Goal: Register for event/course

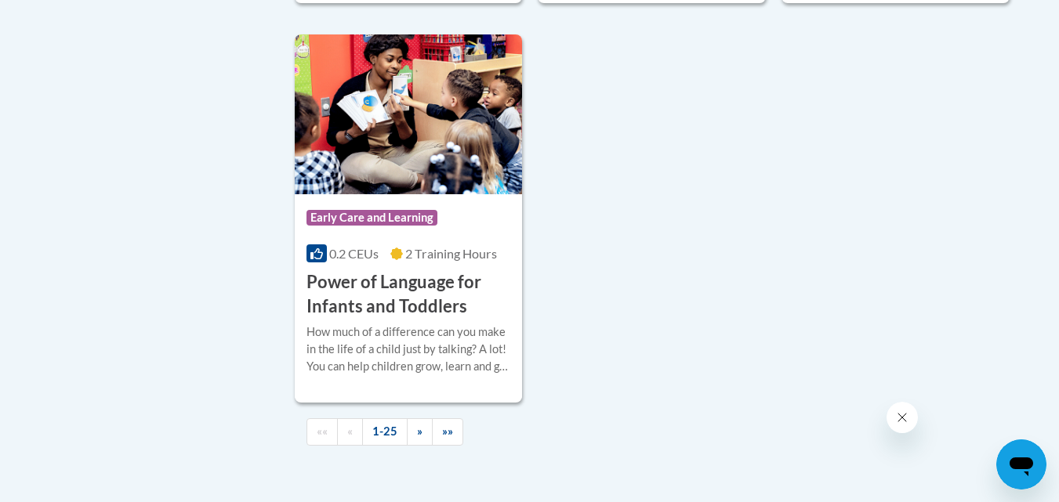
scroll to position [3724, 0]
click at [406, 318] on h3 "Power of Language for Infants and Toddlers" at bounding box center [409, 294] width 205 height 49
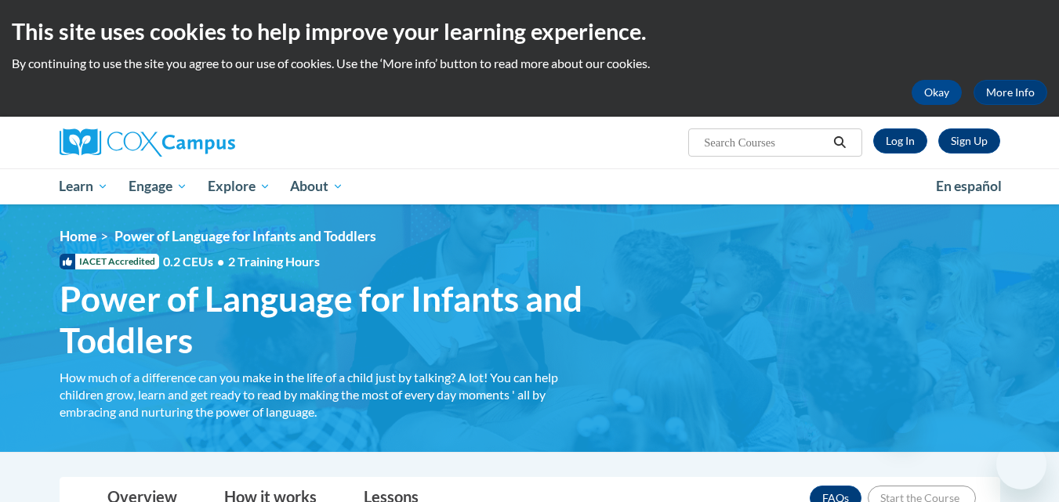
scroll to position [455, 0]
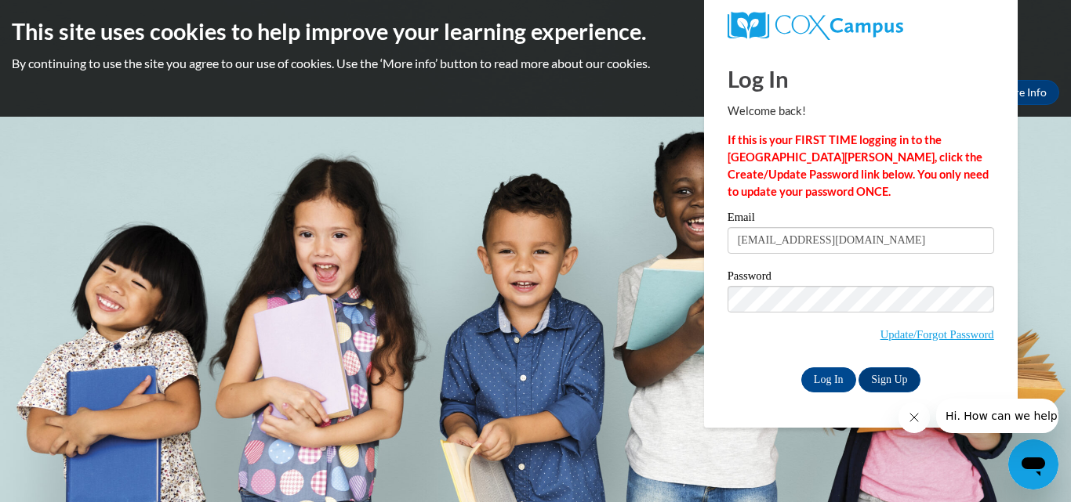
type input "[EMAIL_ADDRESS][DOMAIN_NAME]"
click at [812, 375] on input "Log In" at bounding box center [828, 380] width 55 height 25
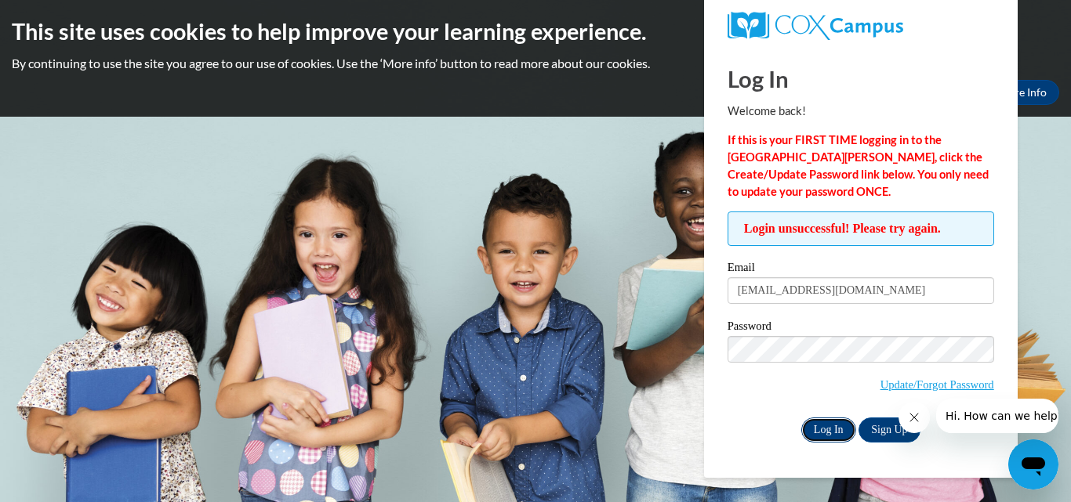
click at [807, 421] on input "Log In" at bounding box center [828, 430] width 55 height 25
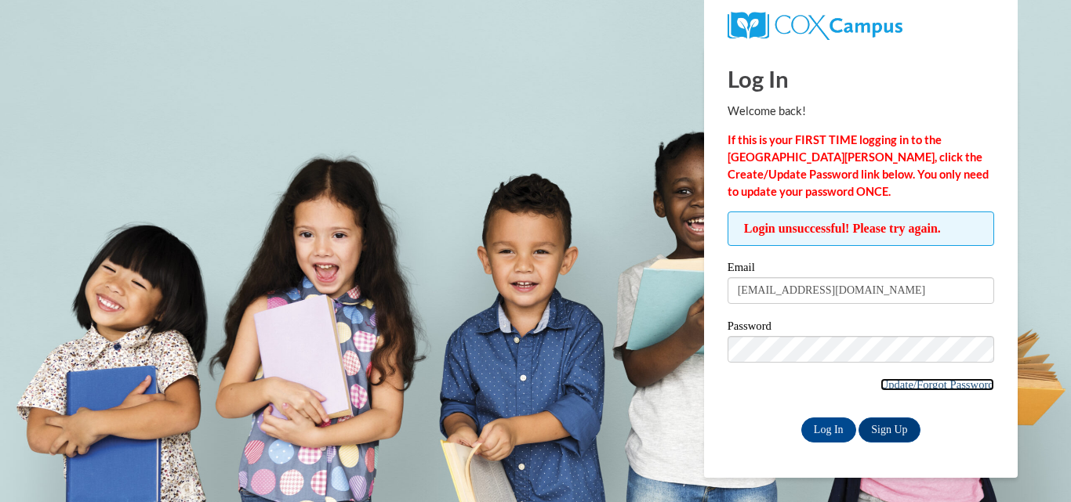
click at [963, 383] on link "Update/Forgot Password" at bounding box center [937, 385] width 114 height 13
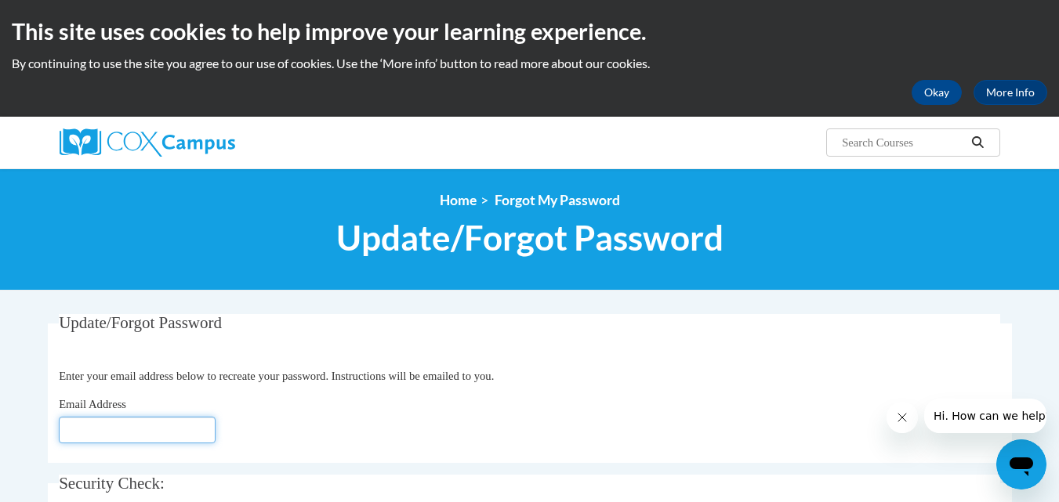
click at [143, 432] on input "Email Address" at bounding box center [137, 430] width 157 height 27
type input "jordygirl1123@hotmail.com"
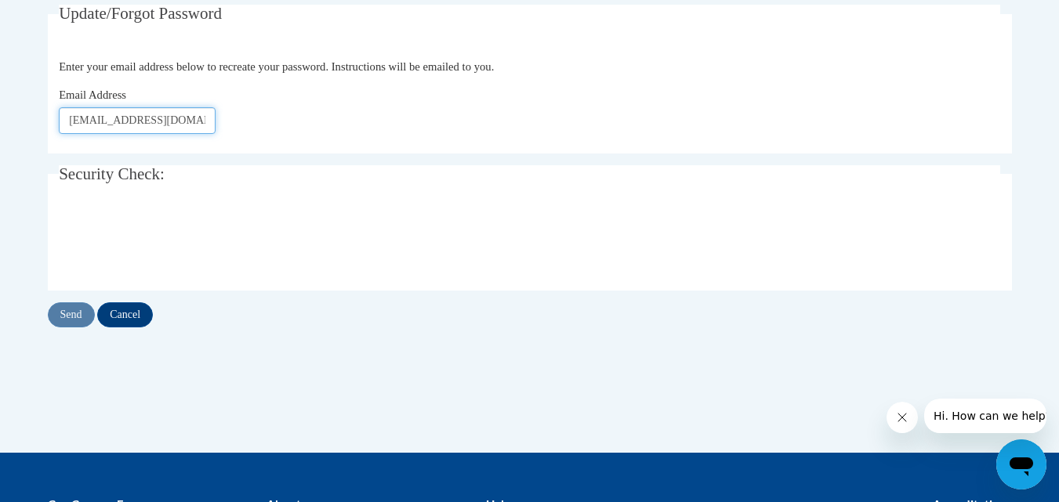
scroll to position [314, 0]
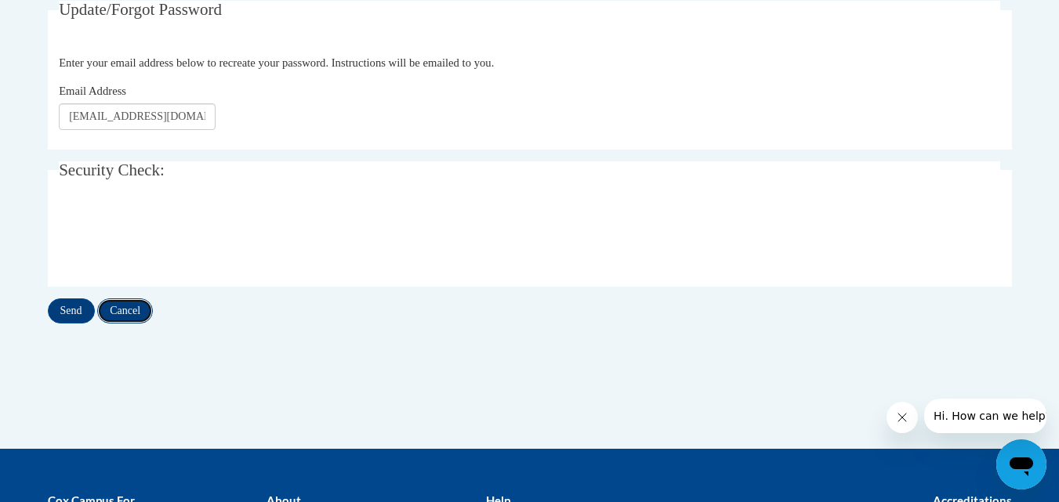
click at [117, 310] on input "Cancel" at bounding box center [125, 311] width 56 height 25
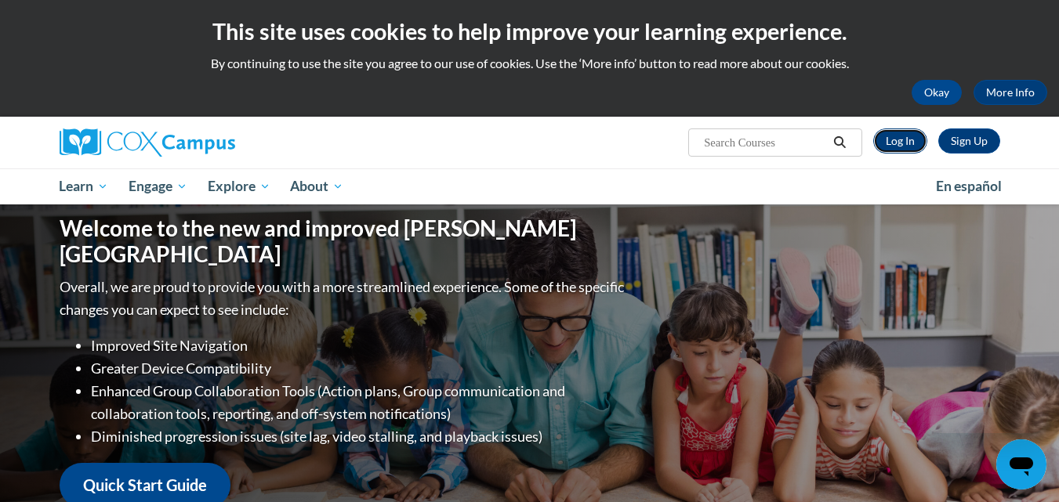
click at [894, 149] on link "Log In" at bounding box center [900, 141] width 54 height 25
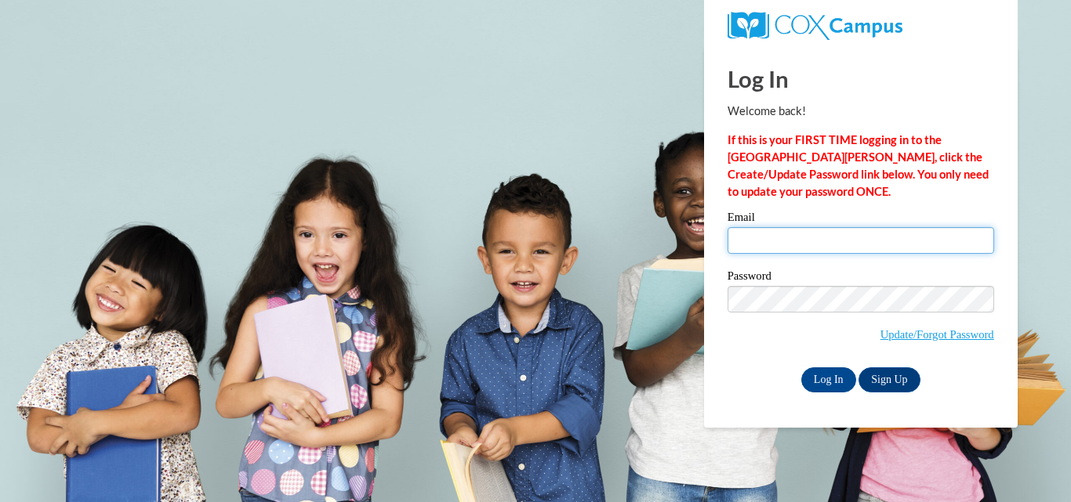
click at [835, 245] on input "Email" at bounding box center [860, 240] width 267 height 27
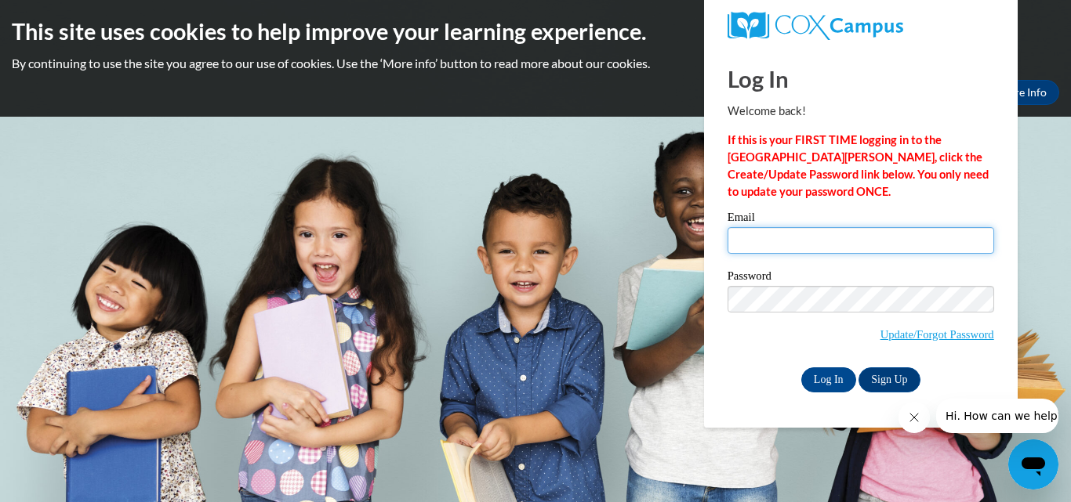
type input "[EMAIL_ADDRESS][DOMAIN_NAME]"
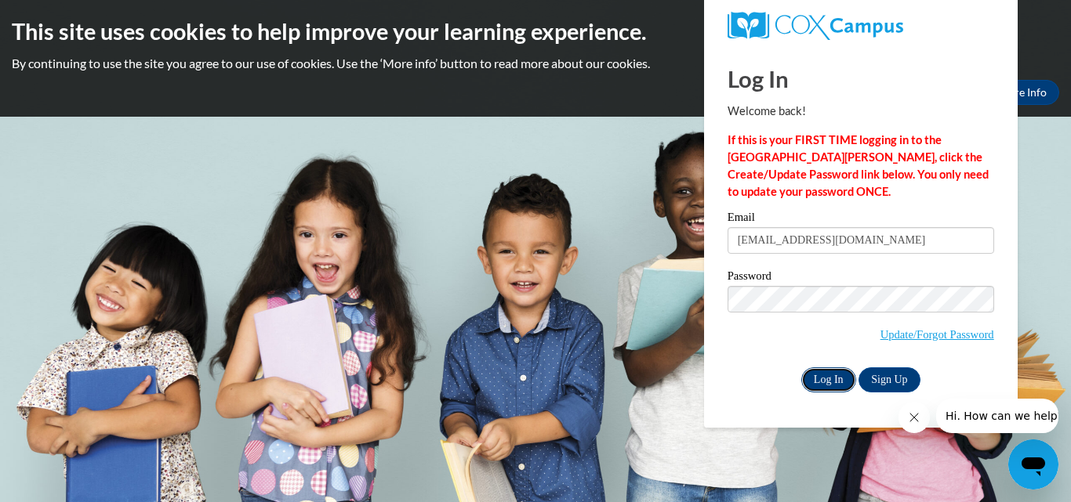
click at [817, 369] on input "Log In" at bounding box center [828, 380] width 55 height 25
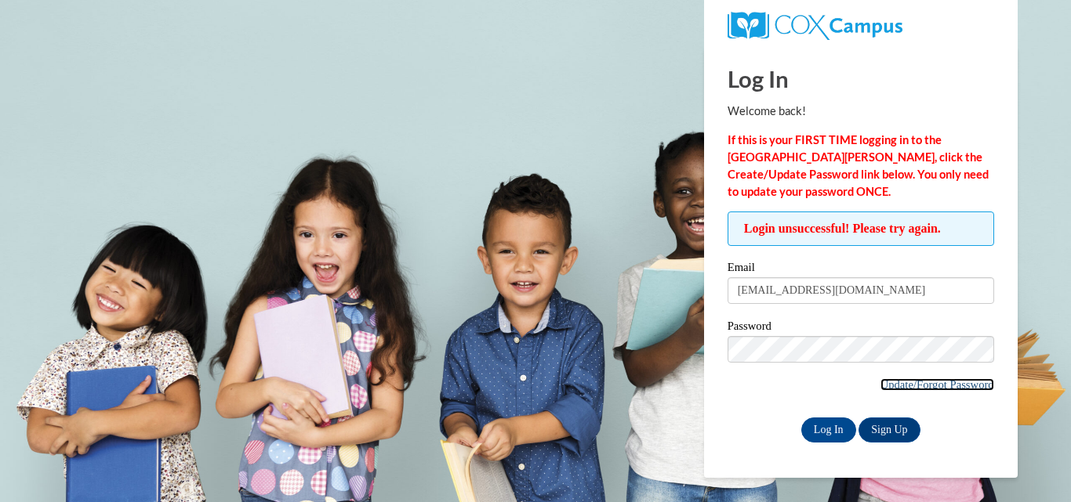
click at [880, 384] on link "Update/Forgot Password" at bounding box center [937, 385] width 114 height 13
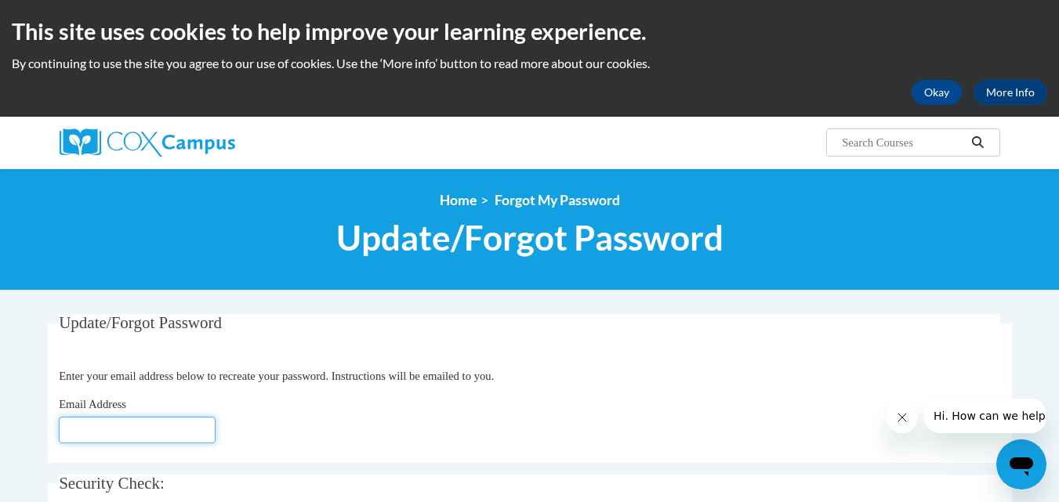
click at [145, 426] on input "Email Address" at bounding box center [137, 430] width 157 height 27
type input "jordygirl1123@hotmail.com"
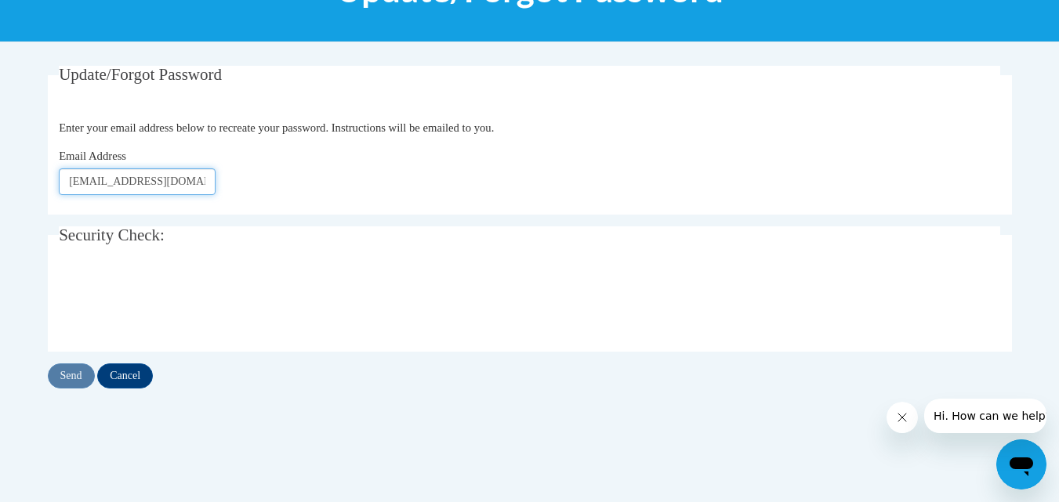
scroll to position [250, 0]
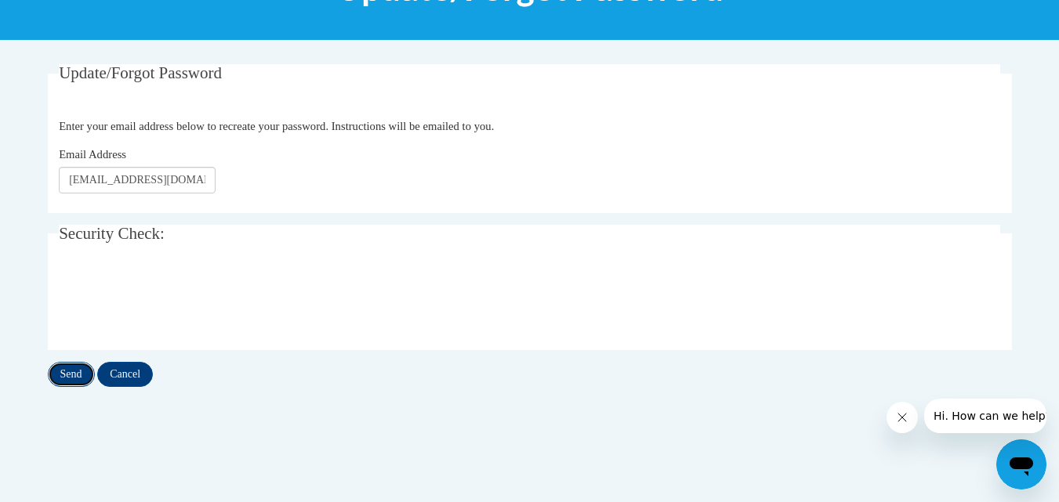
click at [60, 375] on input "Send" at bounding box center [71, 374] width 47 height 25
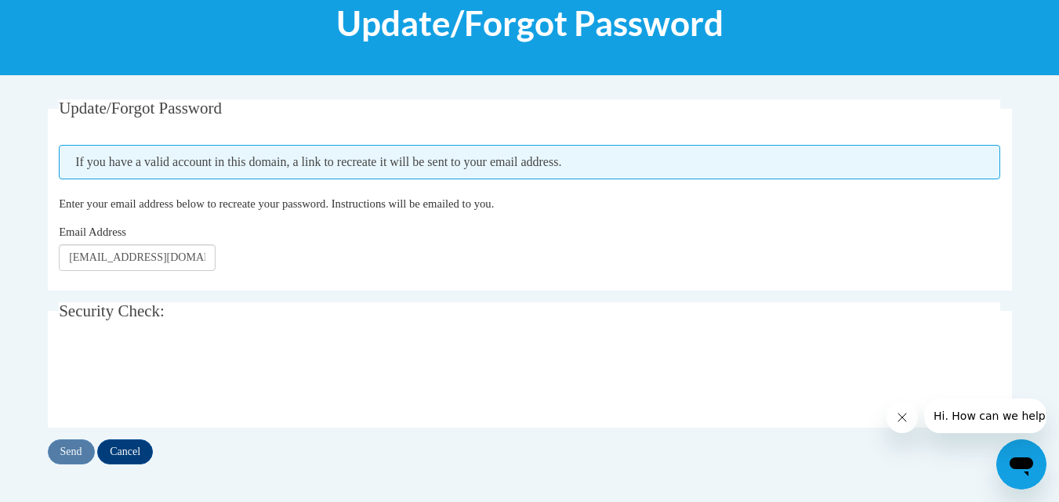
scroll to position [223, 0]
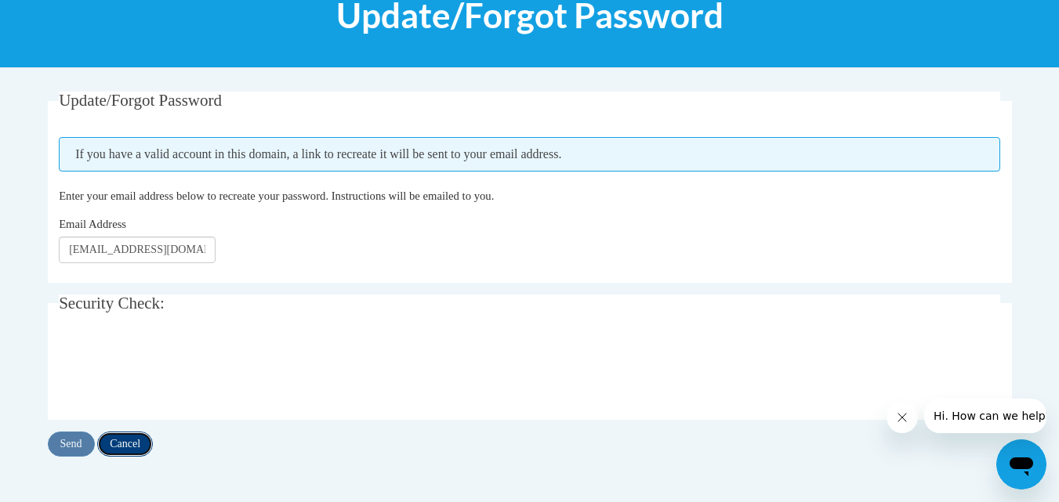
click at [129, 442] on input "Cancel" at bounding box center [125, 444] width 56 height 25
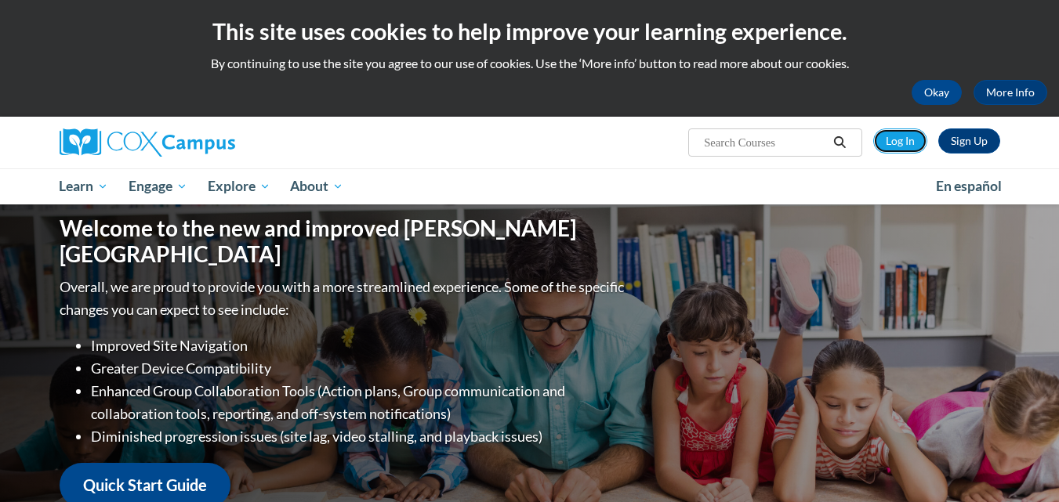
click at [900, 141] on link "Log In" at bounding box center [900, 141] width 54 height 25
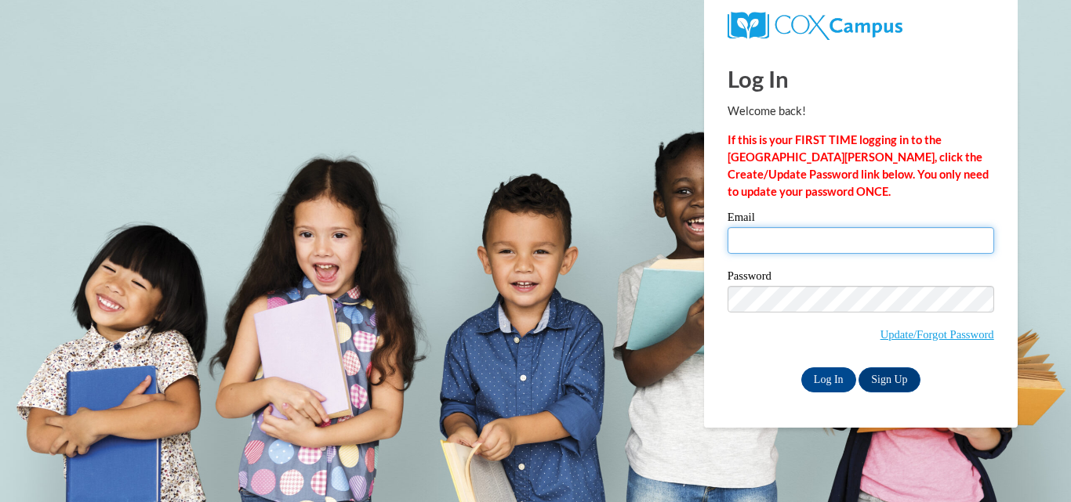
click at [836, 248] on input "Email" at bounding box center [860, 240] width 267 height 27
type input "jordygirl1123@hotmail.com"
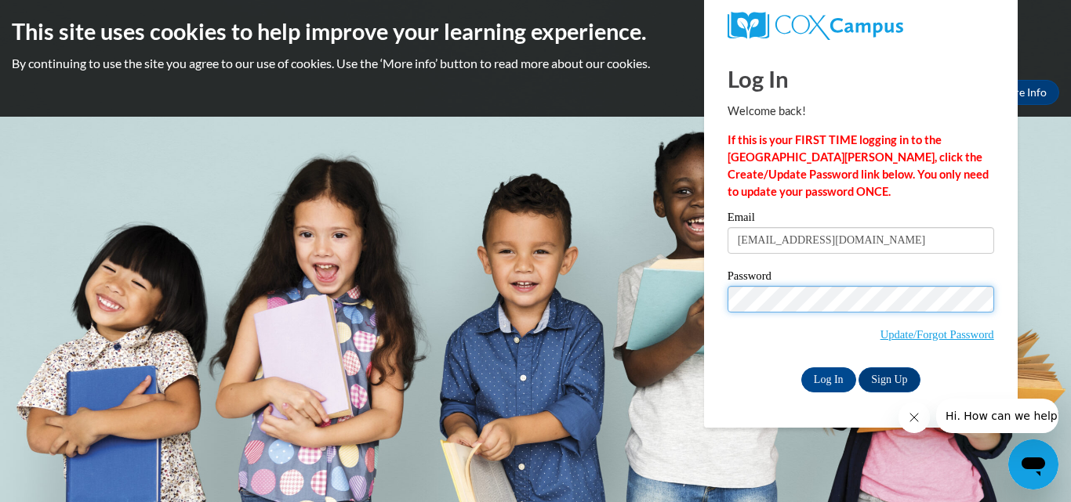
click at [801, 368] on input "Log In" at bounding box center [828, 380] width 55 height 25
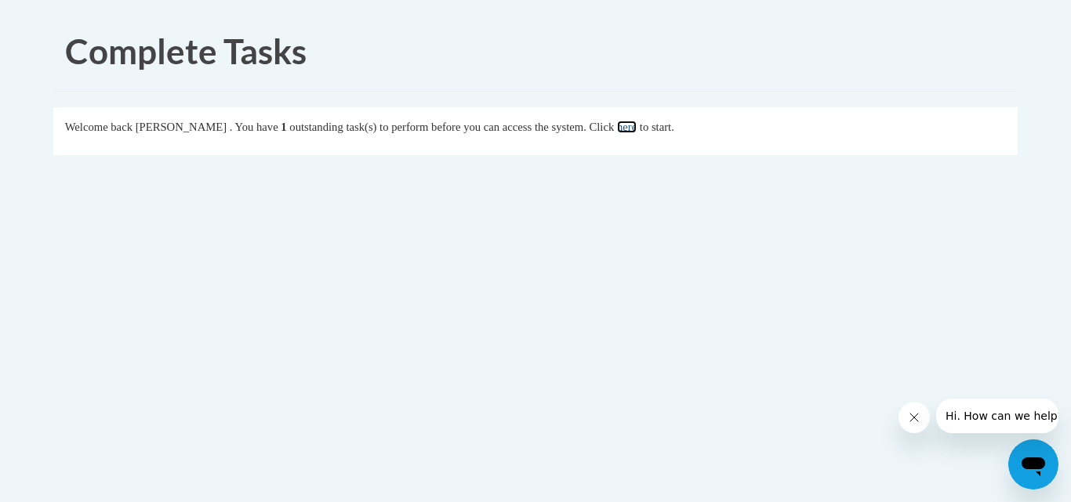
click at [637, 122] on link "here" at bounding box center [627, 127] width 20 height 13
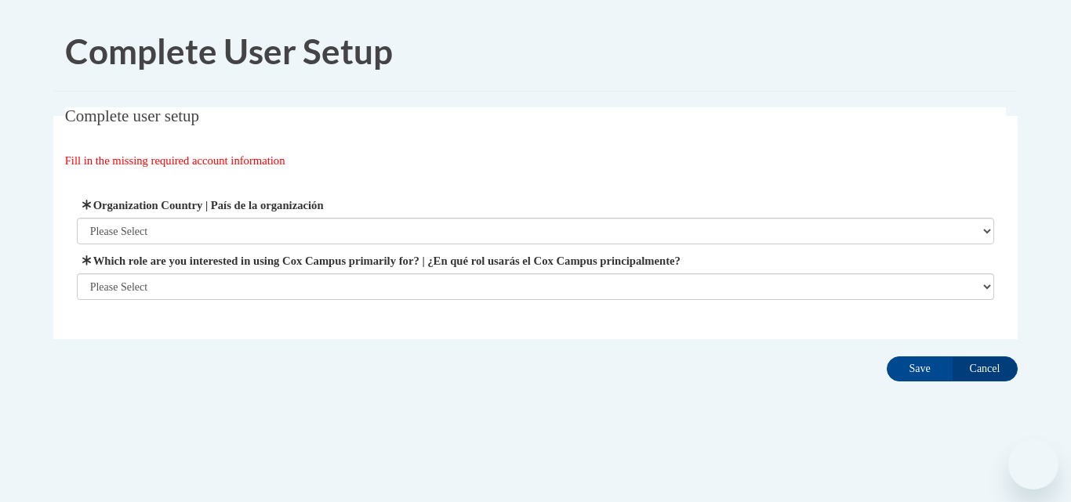
click at [397, 248] on div "Organization Address Line 1 | Dirección de la organización Línea 1 Organization…" at bounding box center [536, 248] width 918 height 103
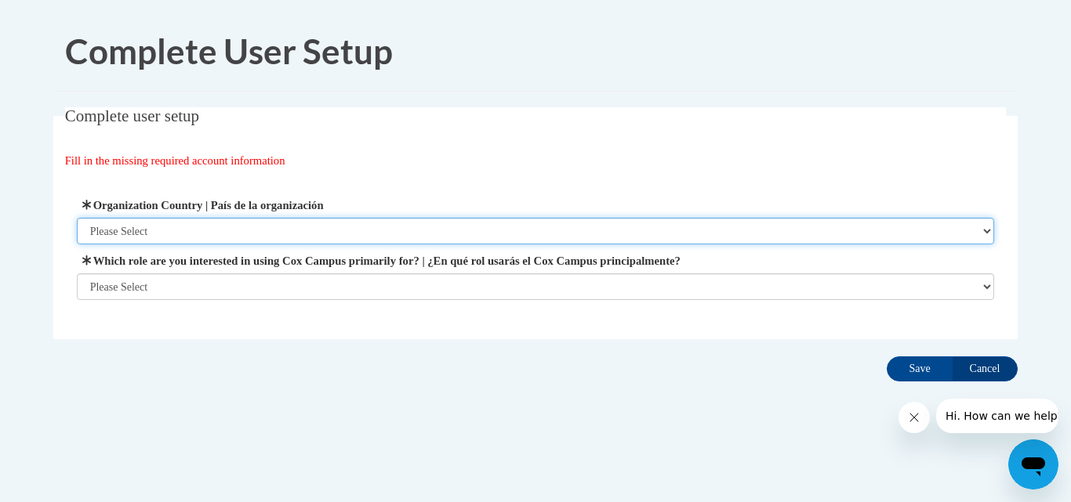
click at [401, 235] on select "Please Select [GEOGRAPHIC_DATA] | [GEOGRAPHIC_DATA] Outside of [GEOGRAPHIC_DATA…" at bounding box center [536, 231] width 918 height 27
select select "ad49bcad-a171-4b2e-b99c-48b446064914"
click at [77, 218] on select "Please Select United States | Estados Unidos Outside of the United States | Fue…" at bounding box center [536, 231] width 918 height 27
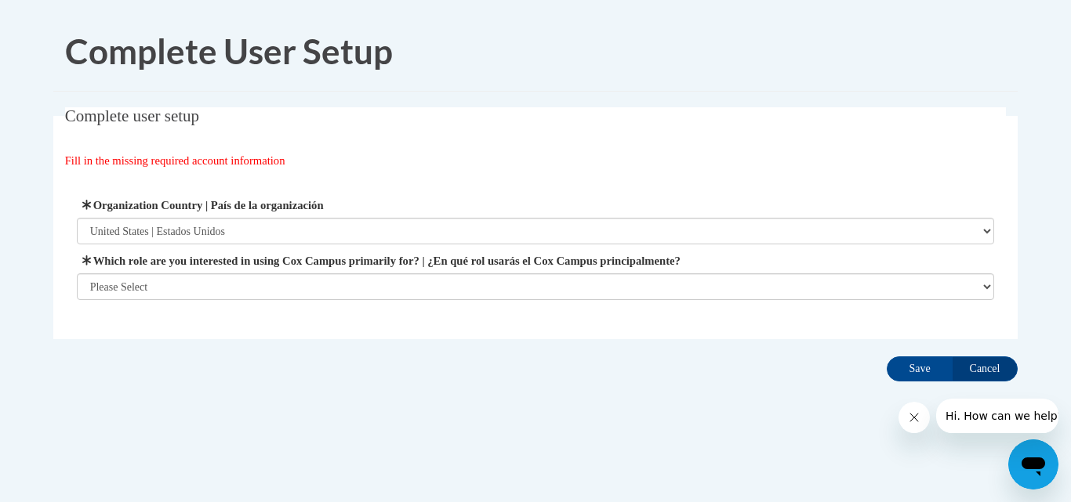
click at [245, 302] on div "Organization Address Line 1 | Dirección de la organización Línea 1 Organization…" at bounding box center [535, 248] width 941 height 143
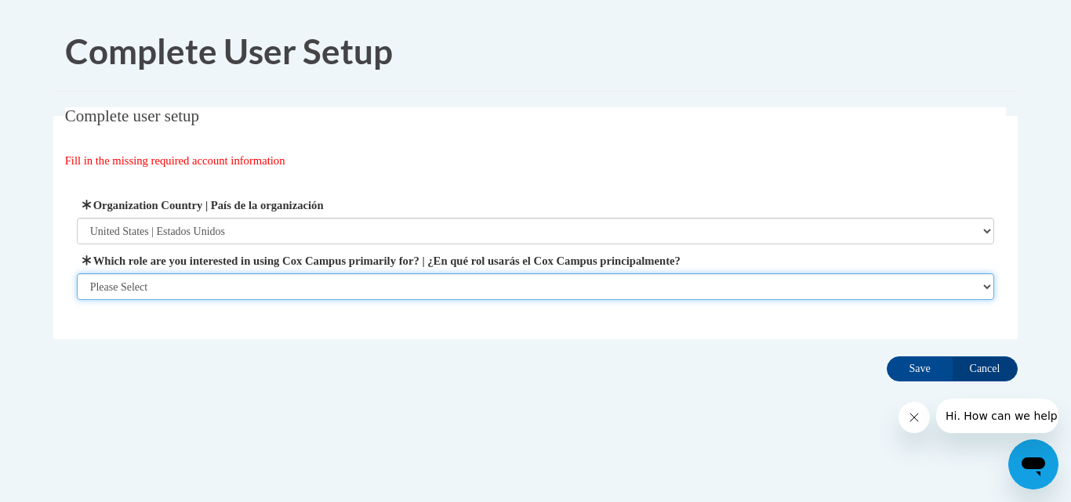
click at [246, 279] on select "Please Select College/University | Colegio/Universidad Community/Nonprofit Part…" at bounding box center [536, 287] width 918 height 27
select select "fbf2d438-af2f-41f8-98f1-81c410e29de3"
click at [77, 300] on select "Please Select College/University | Colegio/Universidad Community/Nonprofit Part…" at bounding box center [536, 287] width 918 height 27
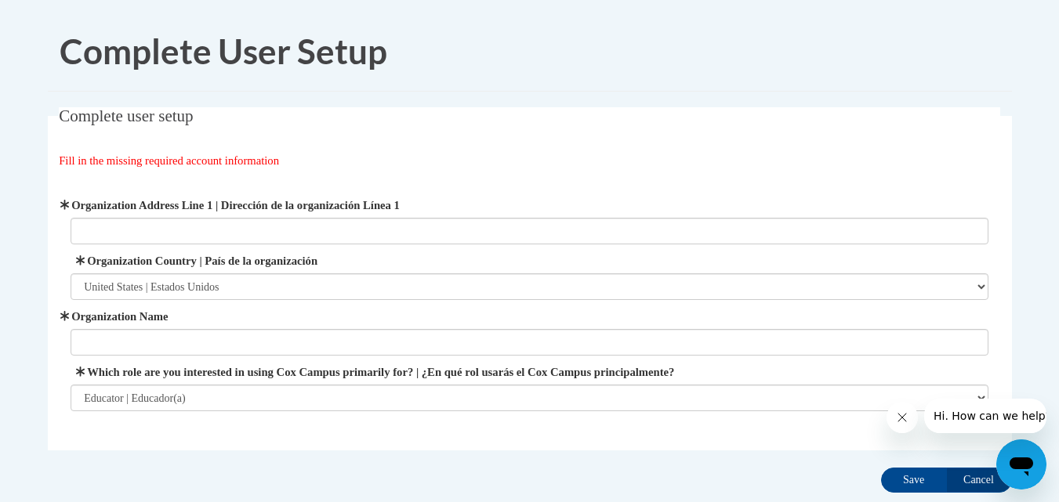
click at [190, 208] on label "Organization Address Line 1 | Dirección de la organización Línea 1" at bounding box center [530, 205] width 918 height 17
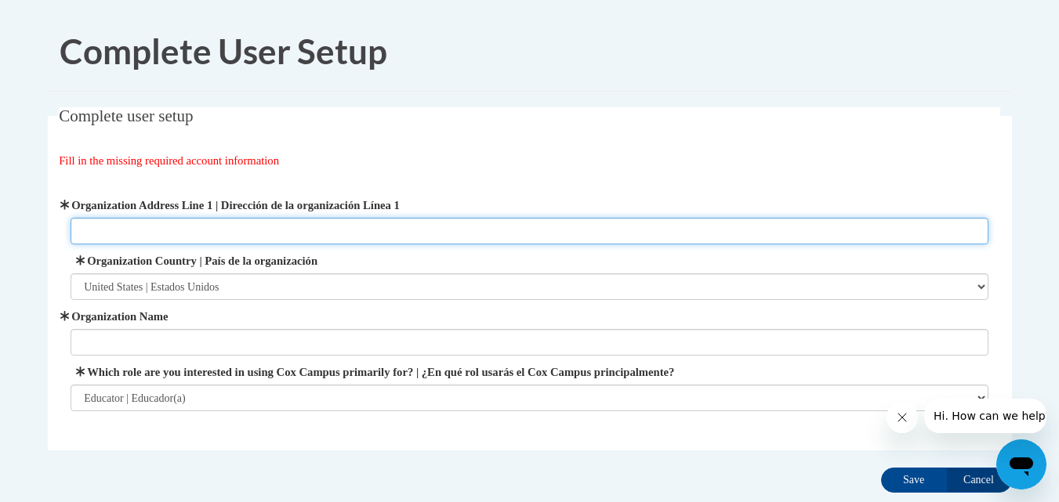
click at [190, 218] on input "Organization Address Line 1 | Dirección de la organización Línea 1" at bounding box center [530, 231] width 918 height 27
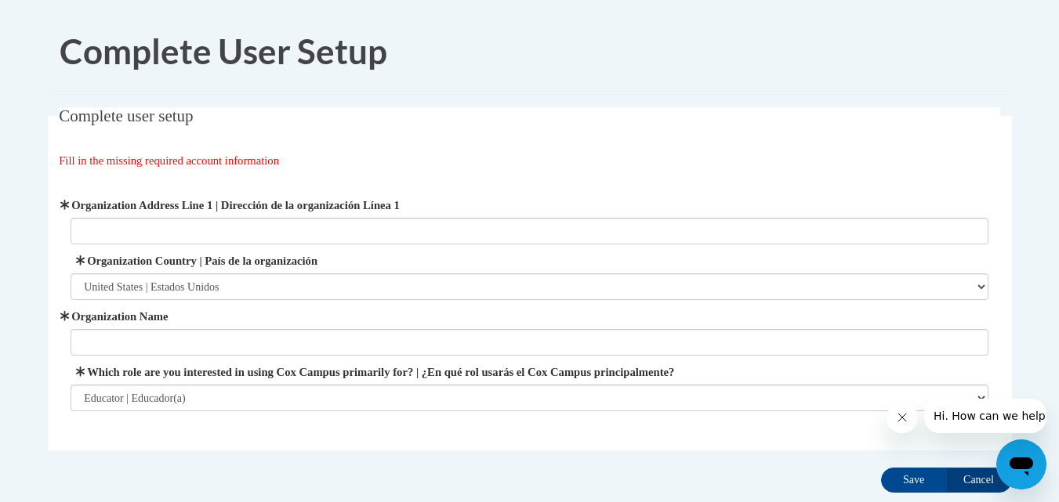
click at [190, 208] on label "Organization Address Line 1 | Dirección de la organización Línea 1" at bounding box center [530, 205] width 918 height 17
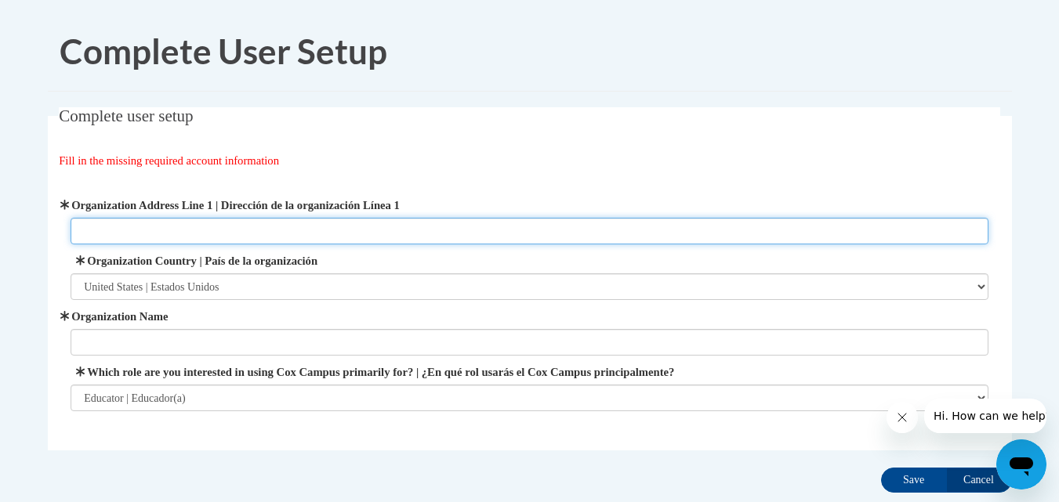
click at [190, 218] on input "Organization Address Line 1 | Dirección de la organización Línea 1" at bounding box center [530, 231] width 918 height 27
type input "1010 Windcross Ct"
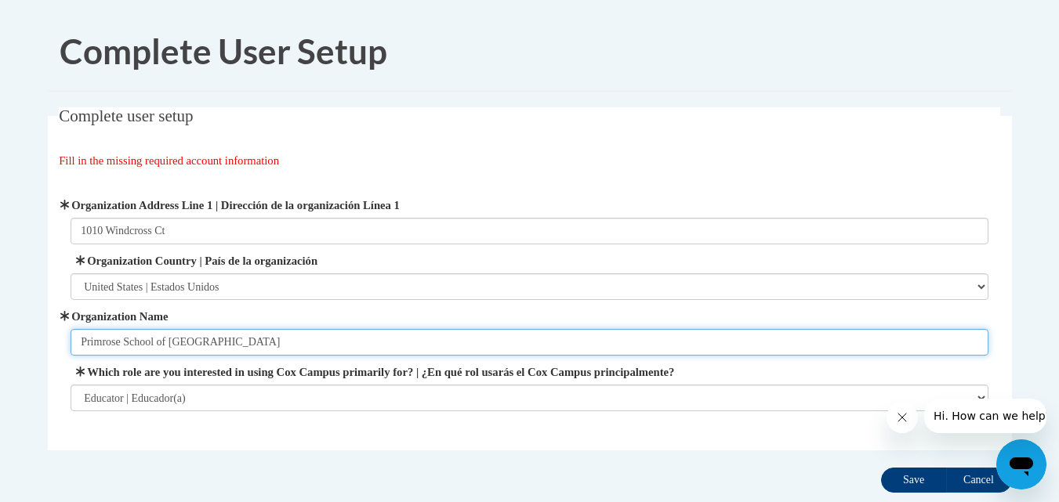
type input "Primrose School of Cool Springs"
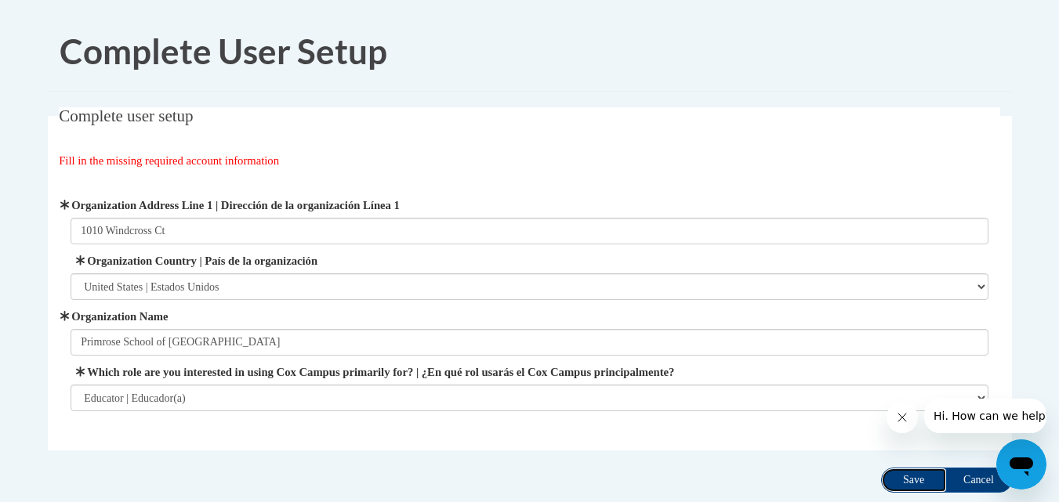
click at [923, 480] on input "Save" at bounding box center [914, 480] width 66 height 25
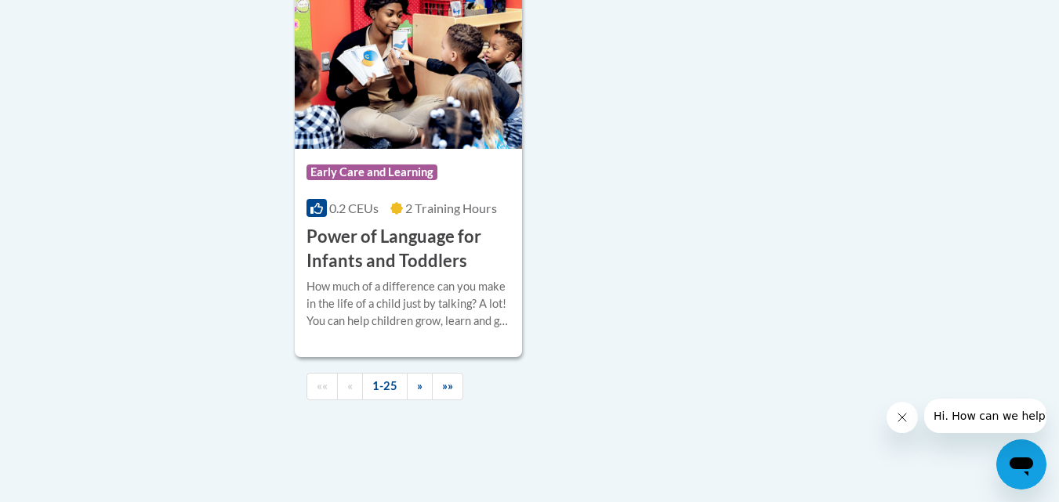
scroll to position [3795, 0]
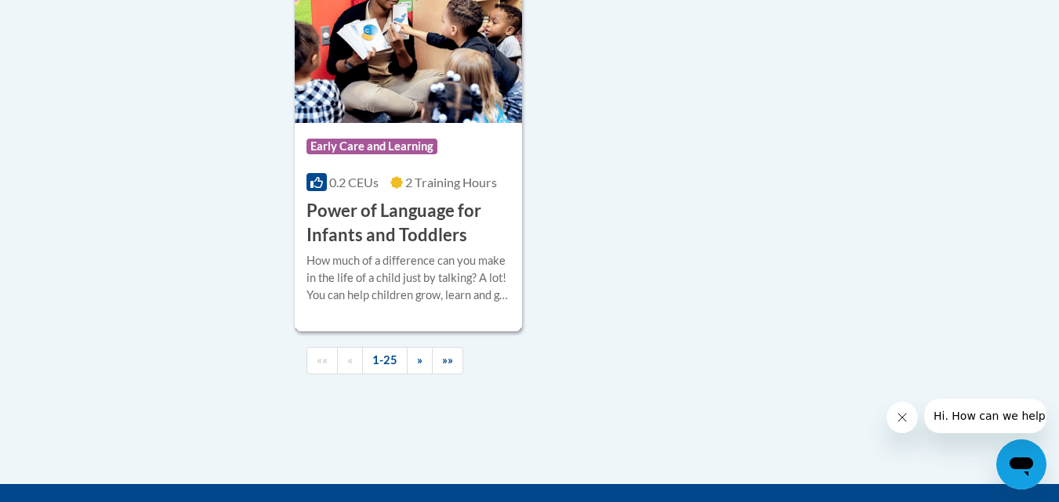
click at [395, 218] on div "Course Category: Early Care and Learning 0.2 CEUs 2 Training Hours COURSE Power…" at bounding box center [409, 185] width 228 height 125
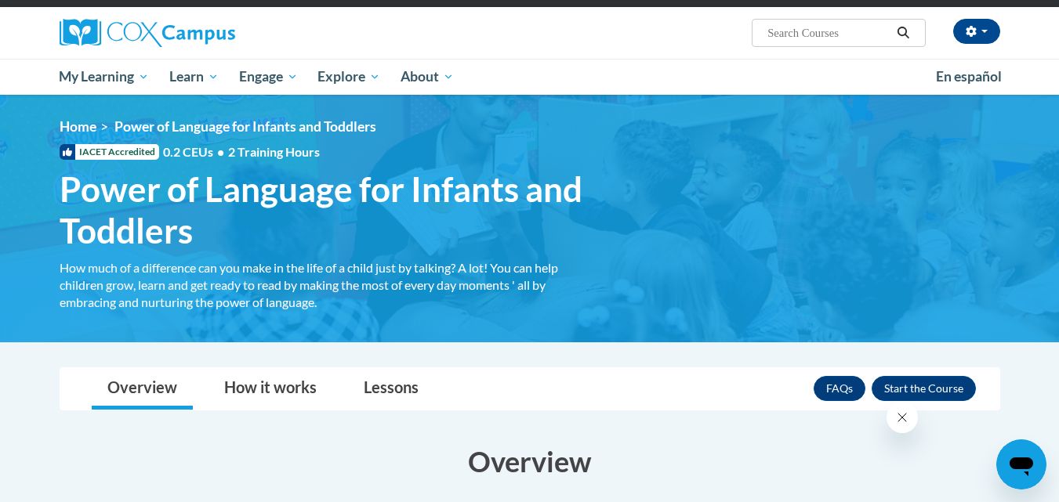
scroll to position [357, 0]
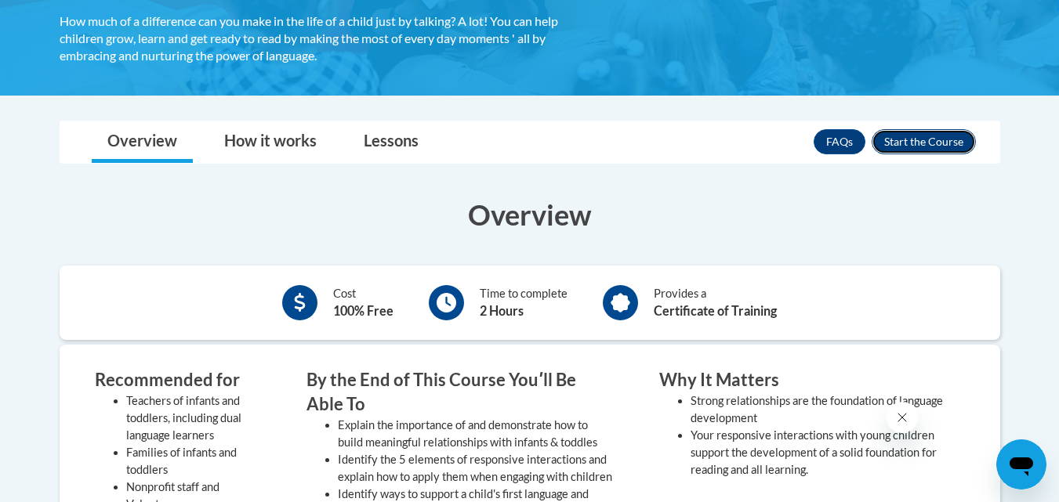
click at [912, 152] on button "Enroll" at bounding box center [924, 141] width 104 height 25
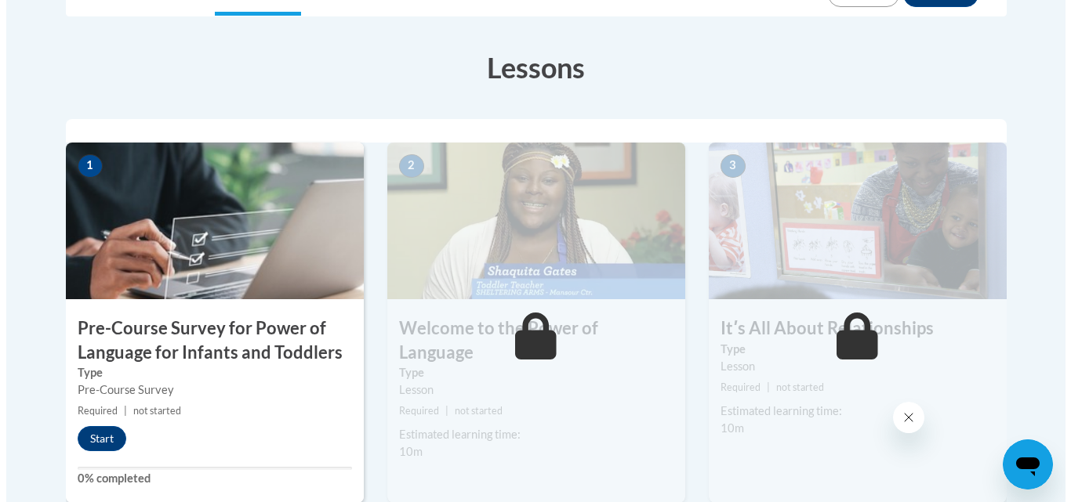
scroll to position [485, 0]
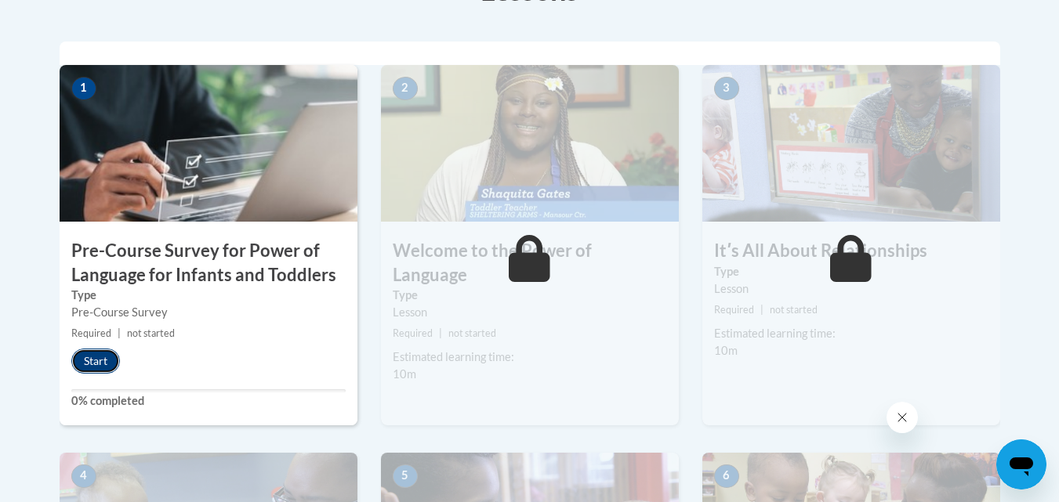
click at [108, 366] on button "Start" at bounding box center [95, 361] width 49 height 25
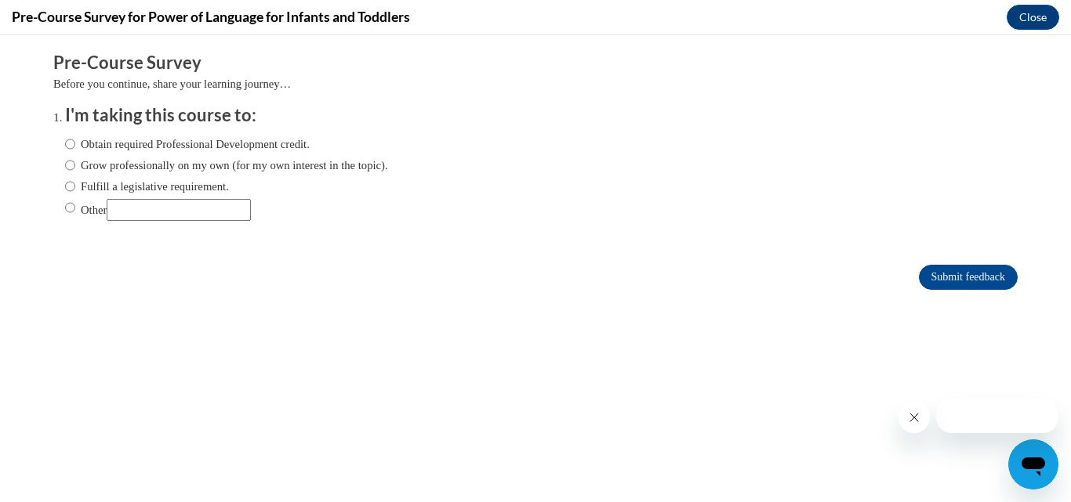
scroll to position [0, 0]
click at [65, 146] on input "Obtain required Professional Development credit." at bounding box center [70, 144] width 10 height 17
radio input "true"
click at [923, 282] on input "Submit feedback" at bounding box center [968, 277] width 99 height 25
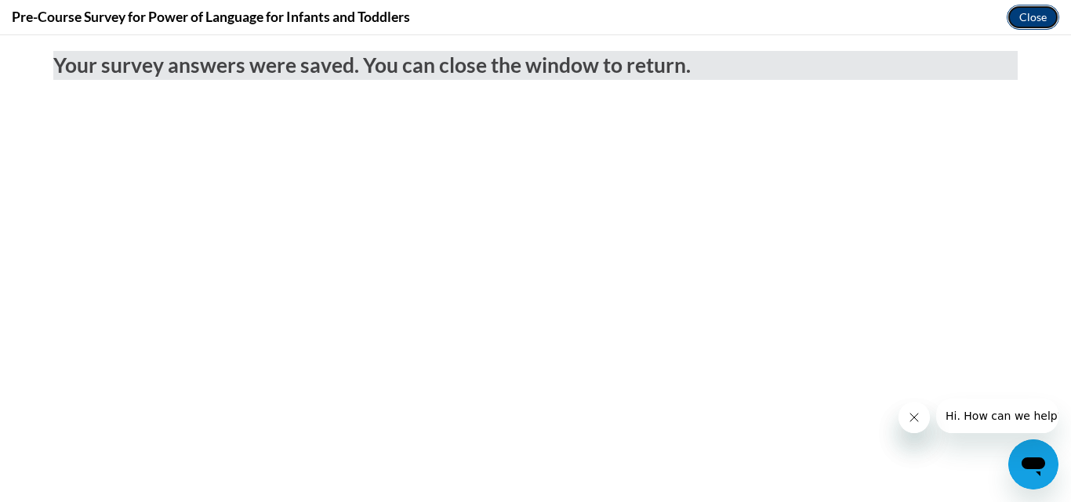
click at [1027, 21] on button "Close" at bounding box center [1033, 17] width 53 height 25
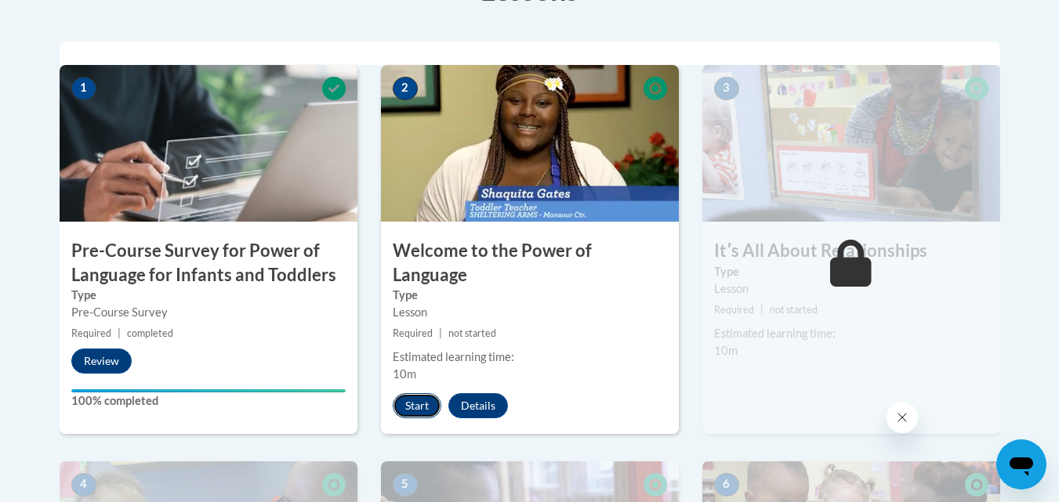
click at [410, 394] on button "Start" at bounding box center [417, 406] width 49 height 25
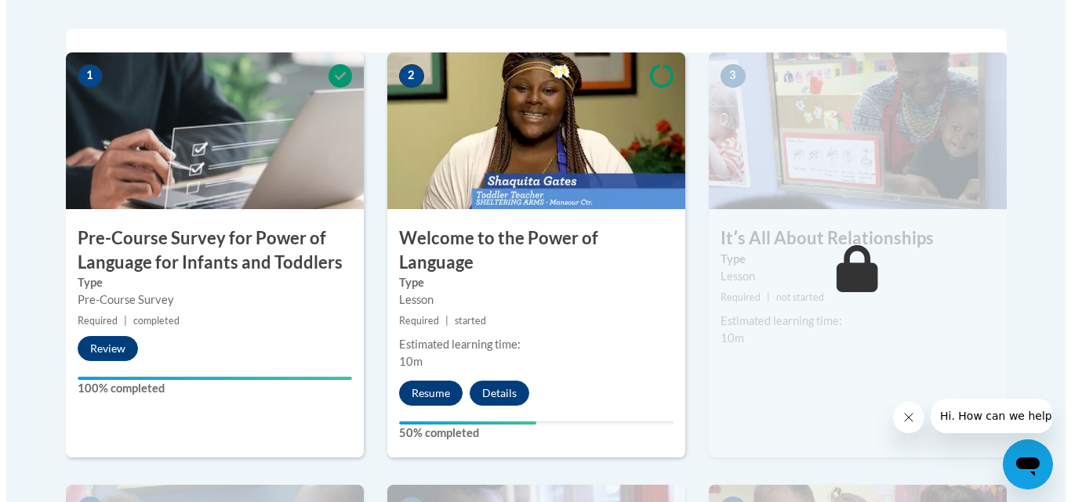
scroll to position [498, 0]
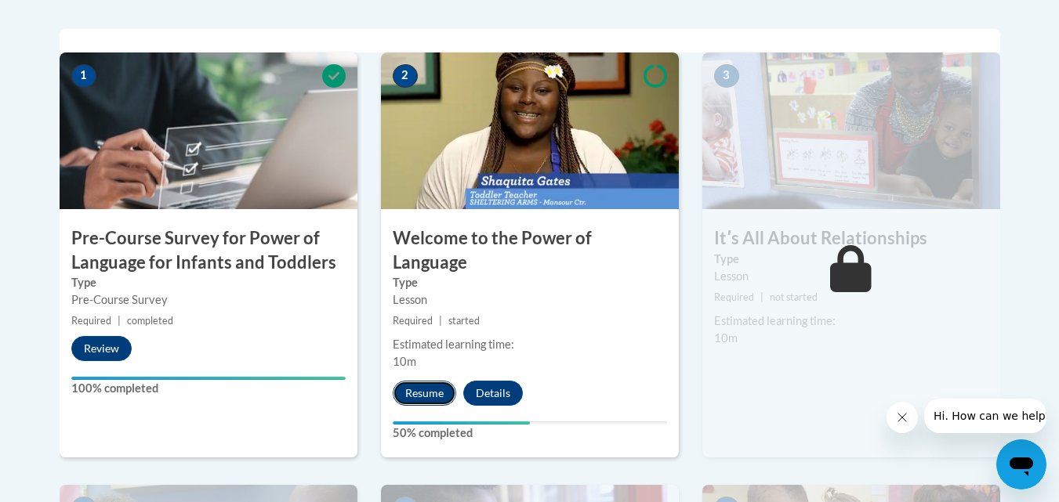
click at [414, 381] on button "Resume" at bounding box center [424, 393] width 63 height 25
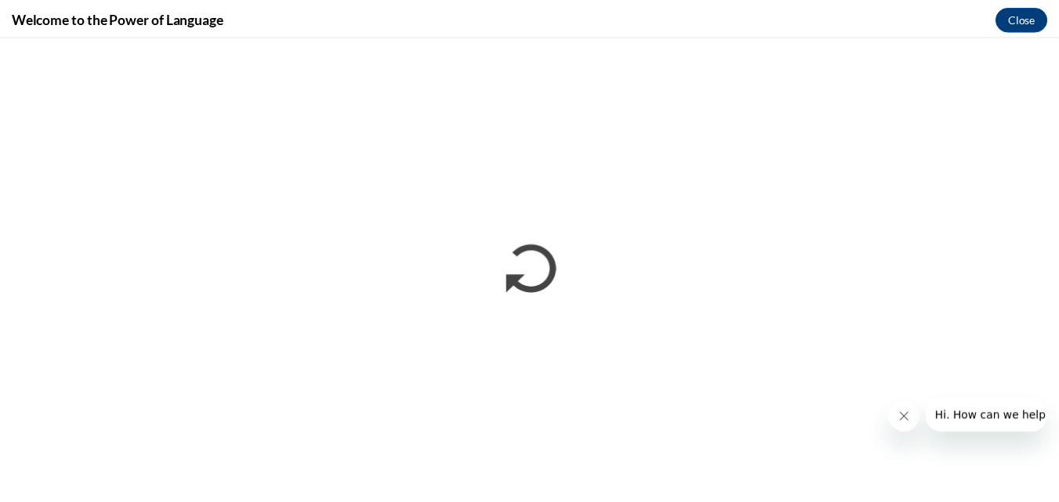
scroll to position [0, 0]
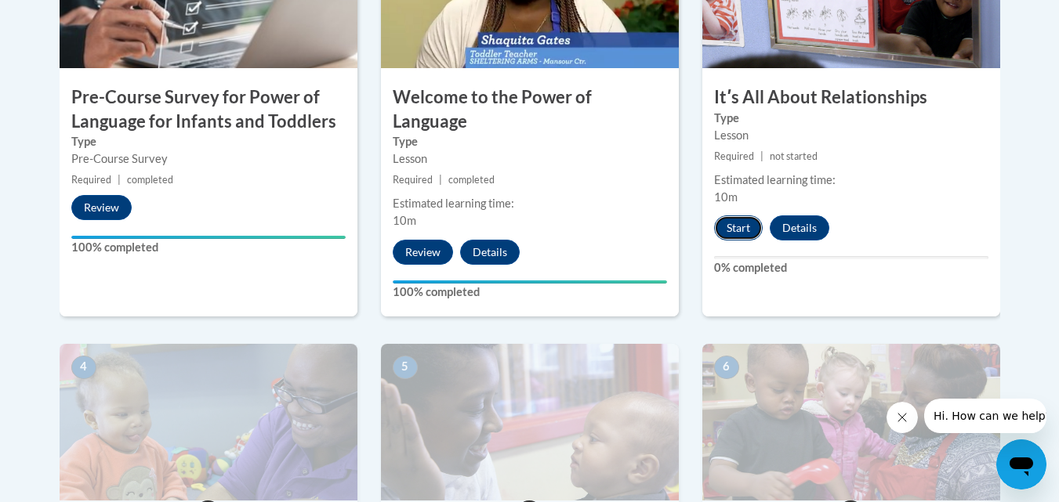
click at [730, 234] on button "Start" at bounding box center [738, 228] width 49 height 25
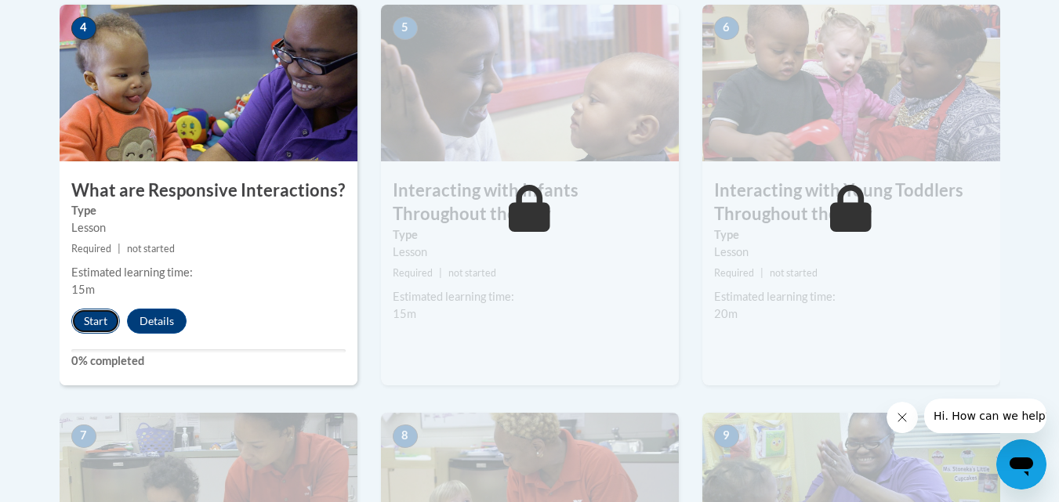
click at [89, 309] on button "Start" at bounding box center [95, 321] width 49 height 25
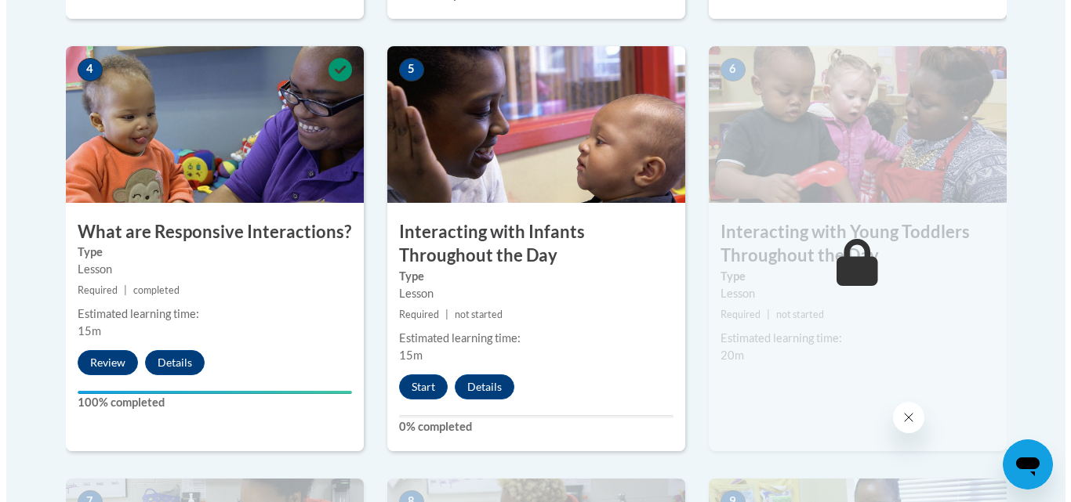
scroll to position [941, 0]
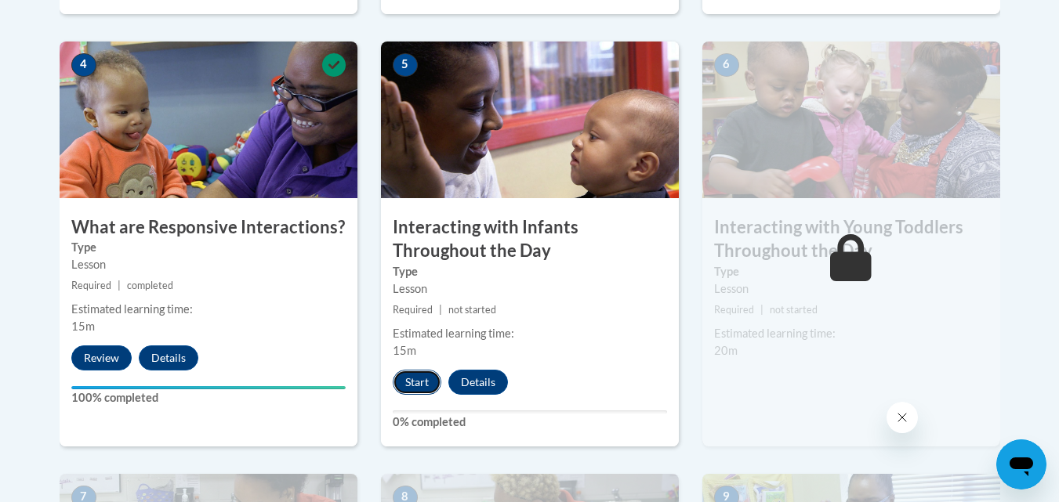
click at [418, 370] on button "Start" at bounding box center [417, 382] width 49 height 25
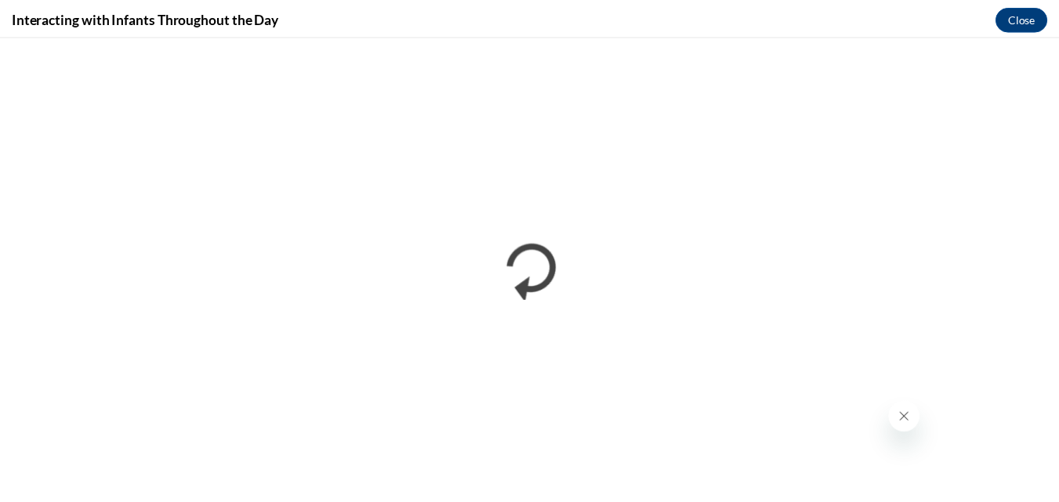
scroll to position [0, 0]
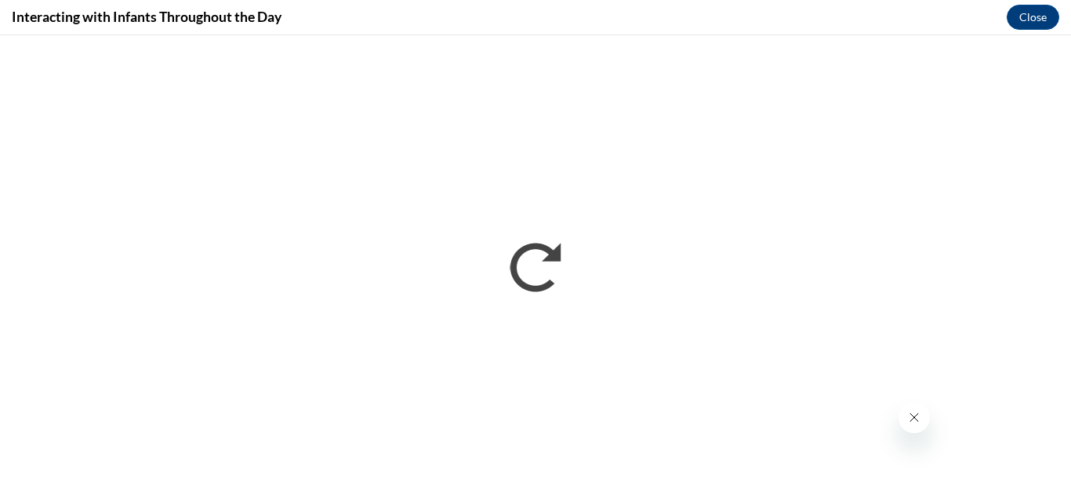
click at [909, 424] on button "Close message from company" at bounding box center [913, 417] width 31 height 31
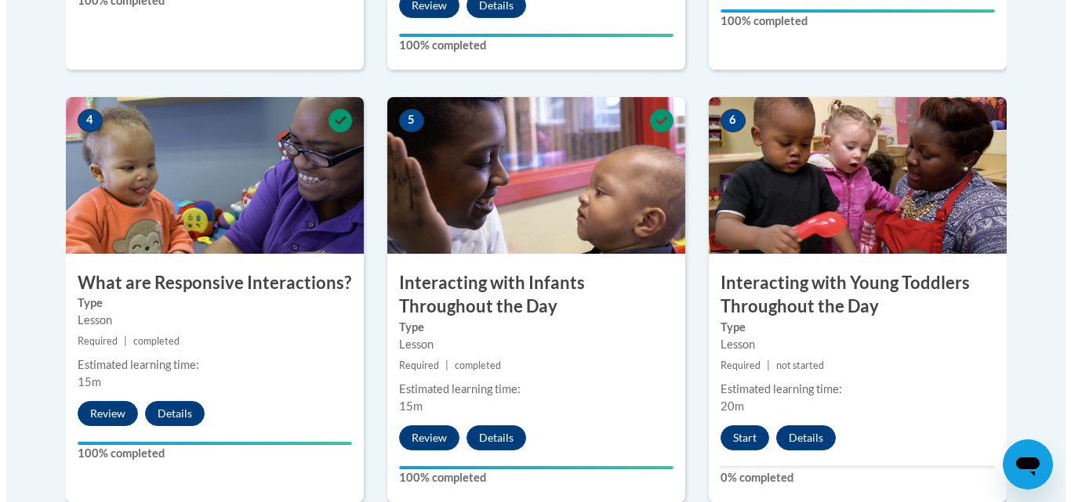
scroll to position [885, 0]
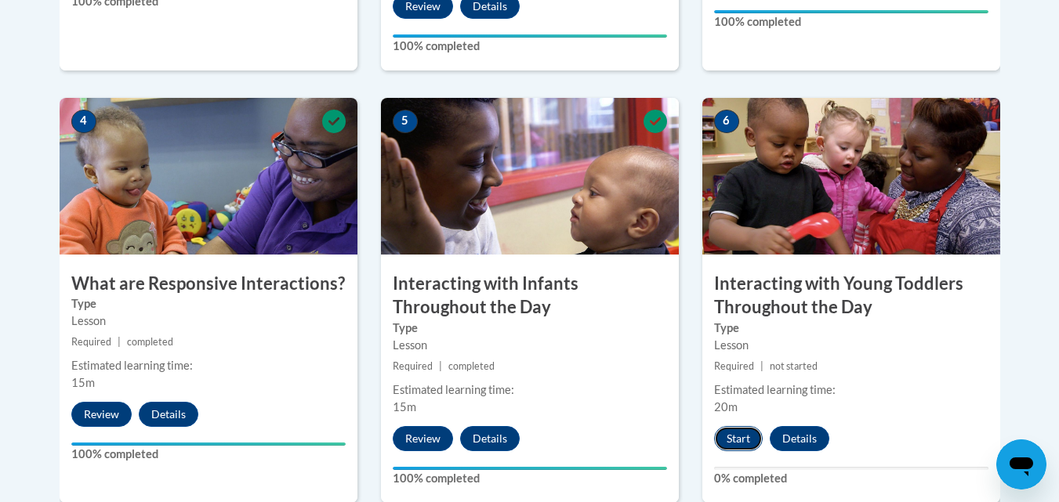
click at [736, 426] on button "Start" at bounding box center [738, 438] width 49 height 25
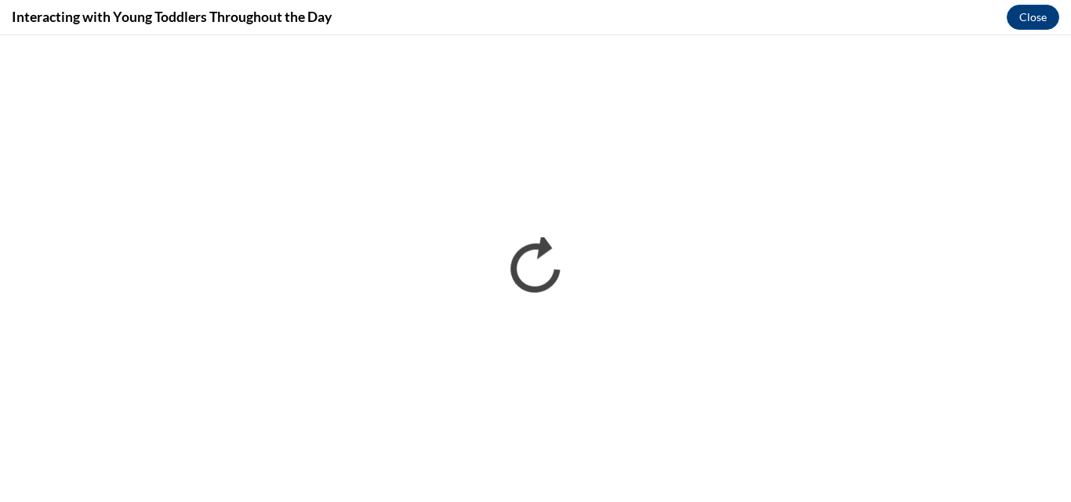
scroll to position [0, 0]
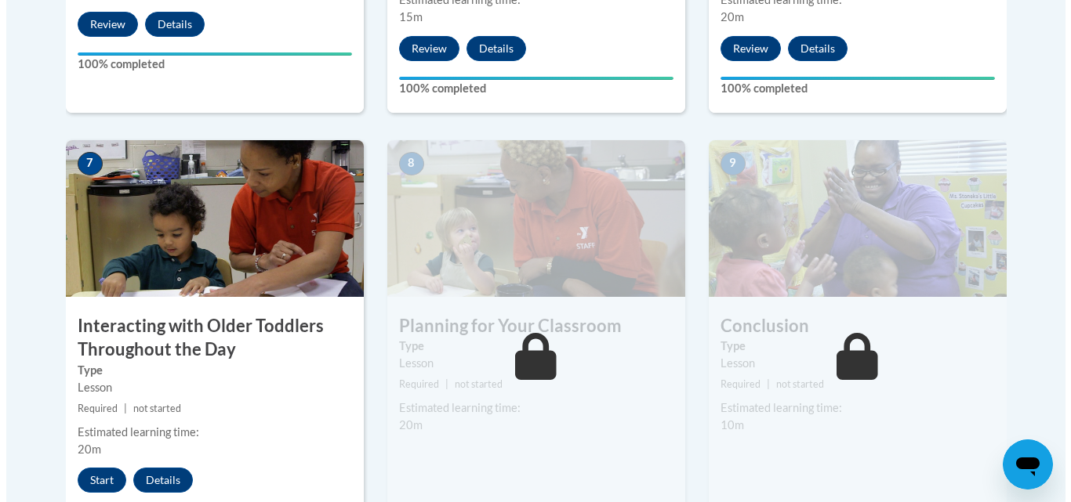
scroll to position [1276, 0]
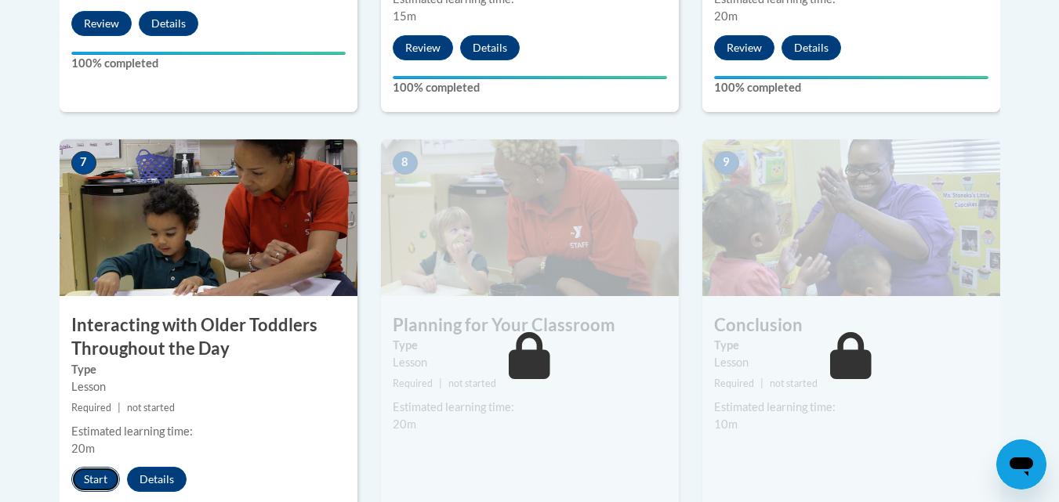
click at [86, 467] on button "Start" at bounding box center [95, 479] width 49 height 25
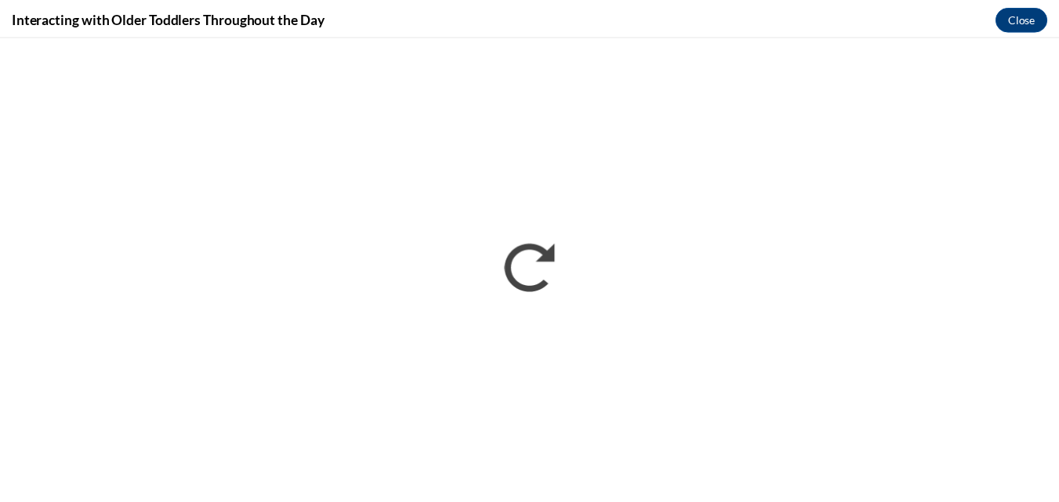
scroll to position [0, 0]
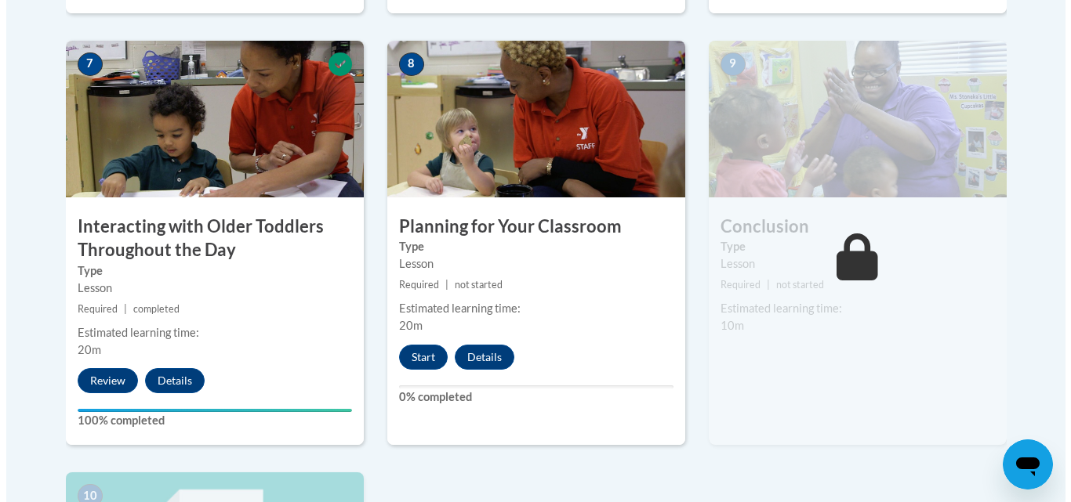
scroll to position [1376, 0]
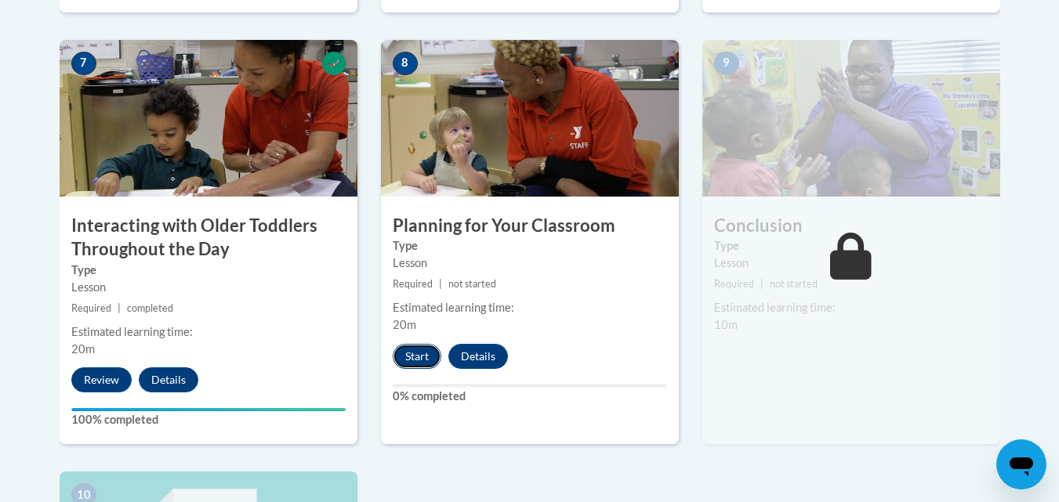
click at [413, 344] on button "Start" at bounding box center [417, 356] width 49 height 25
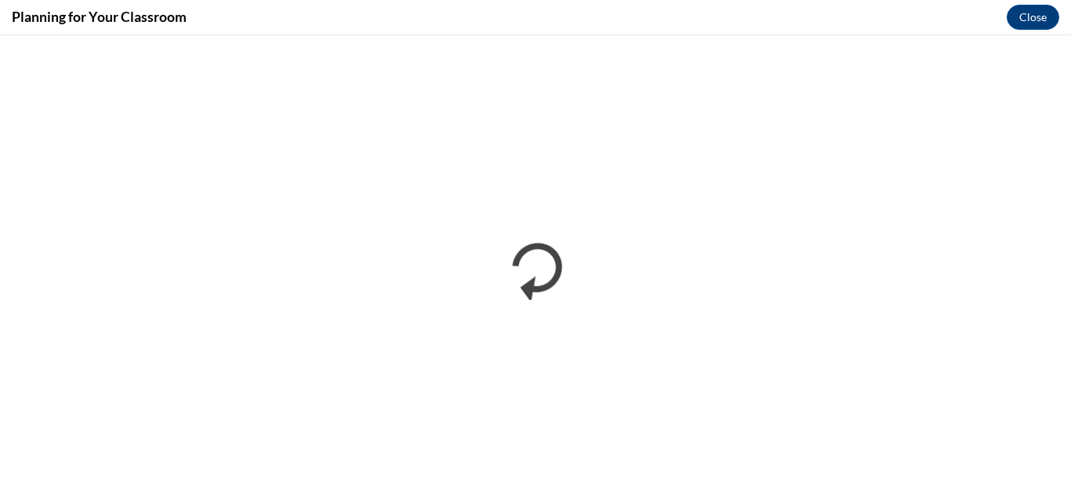
scroll to position [0, 0]
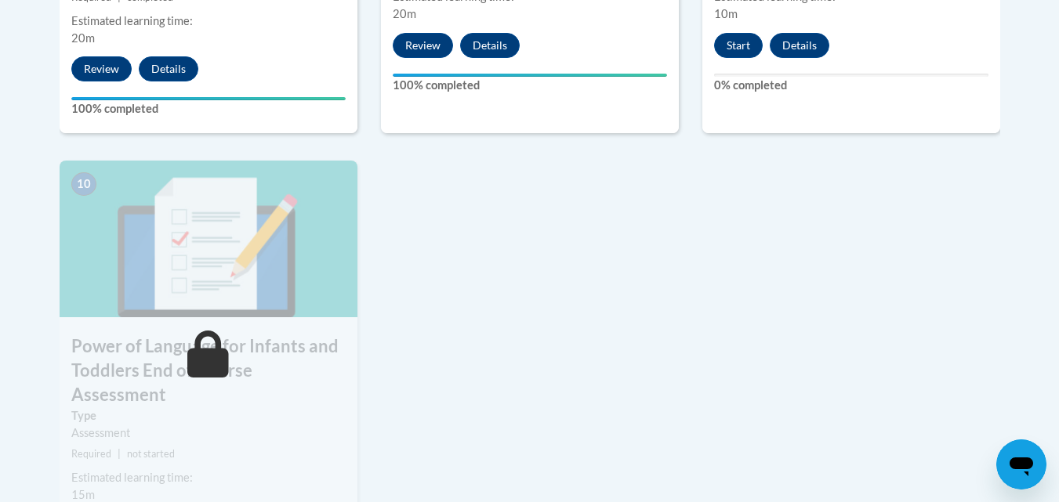
scroll to position [1688, 0]
